Goal: Task Accomplishment & Management: Manage account settings

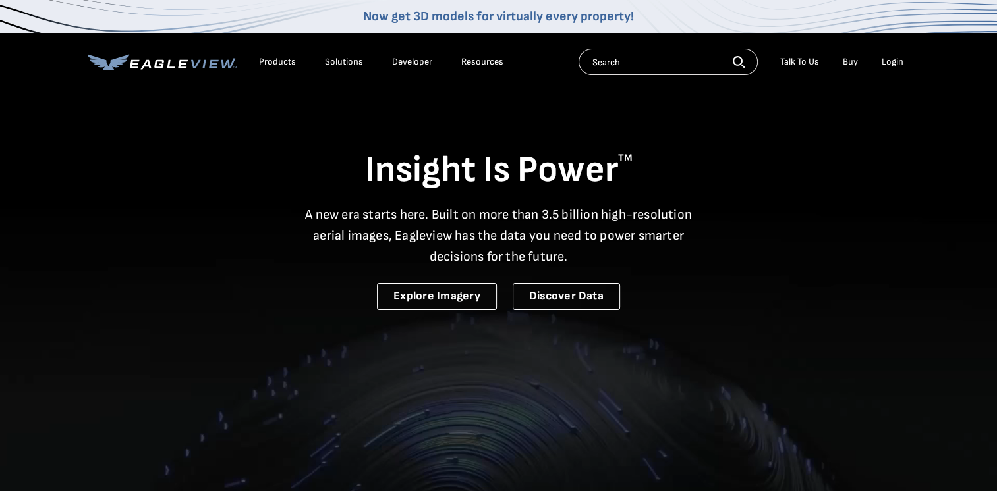
click at [895, 63] on div "Login" at bounding box center [892, 62] width 22 height 12
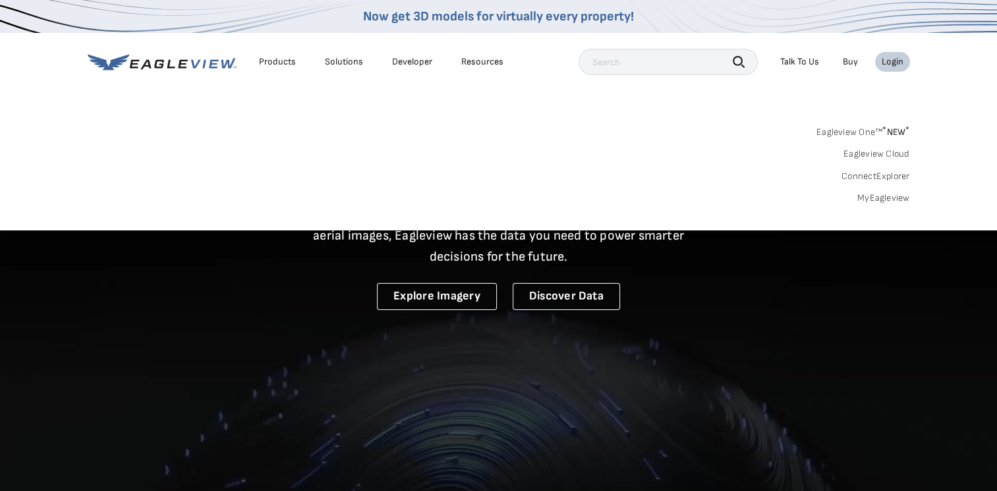
click at [871, 193] on link "MyEagleview" at bounding box center [883, 198] width 53 height 12
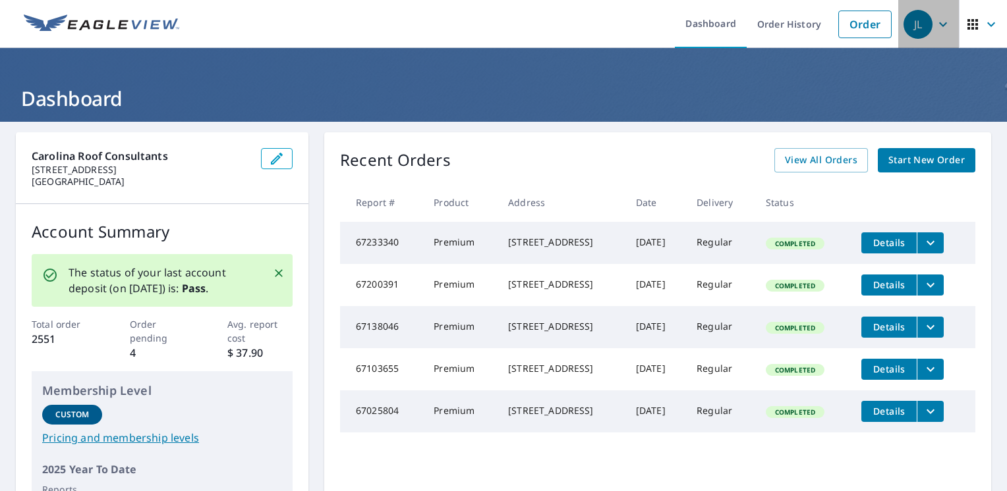
click at [939, 25] on icon "button" at bounding box center [943, 24] width 8 height 5
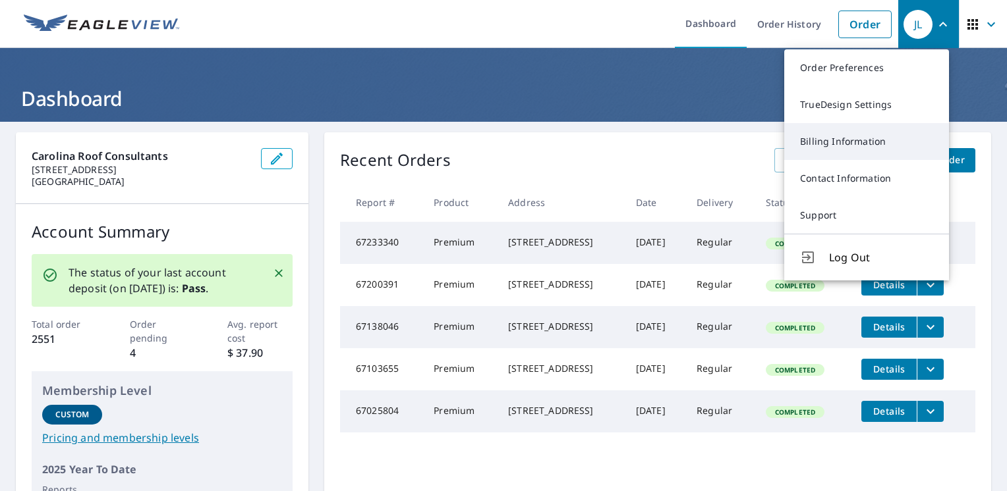
click at [835, 140] on link "Billing Information" at bounding box center [866, 141] width 165 height 37
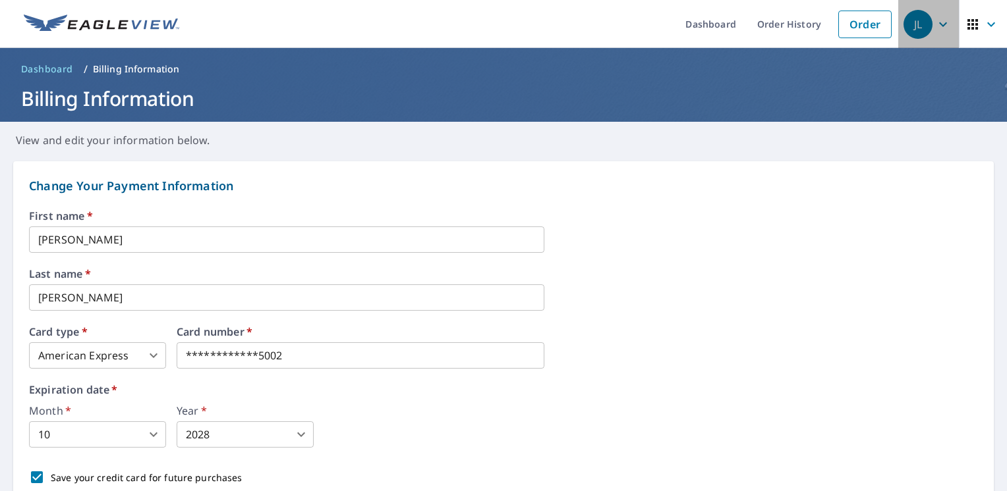
click at [935, 22] on icon "button" at bounding box center [943, 24] width 16 height 16
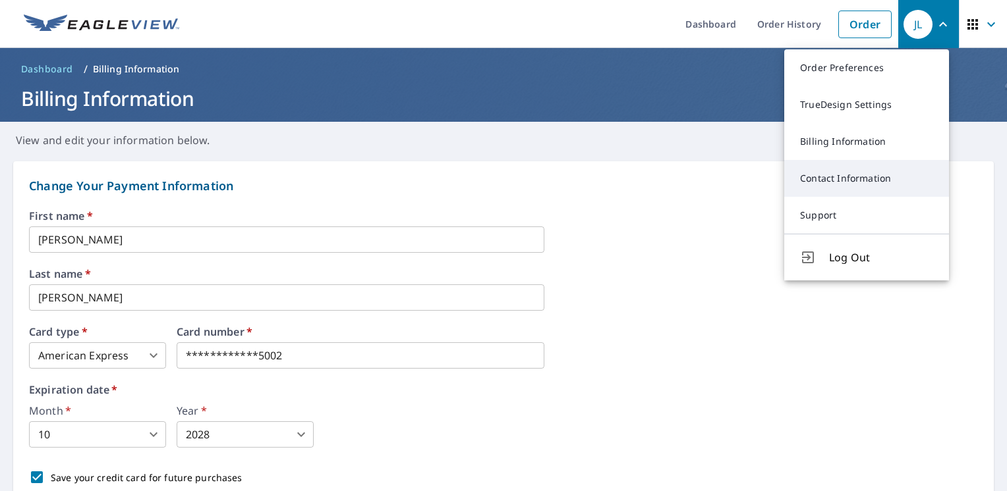
click at [846, 173] on link "Contact Information" at bounding box center [866, 178] width 165 height 37
